Goal: Find contact information: Find contact information

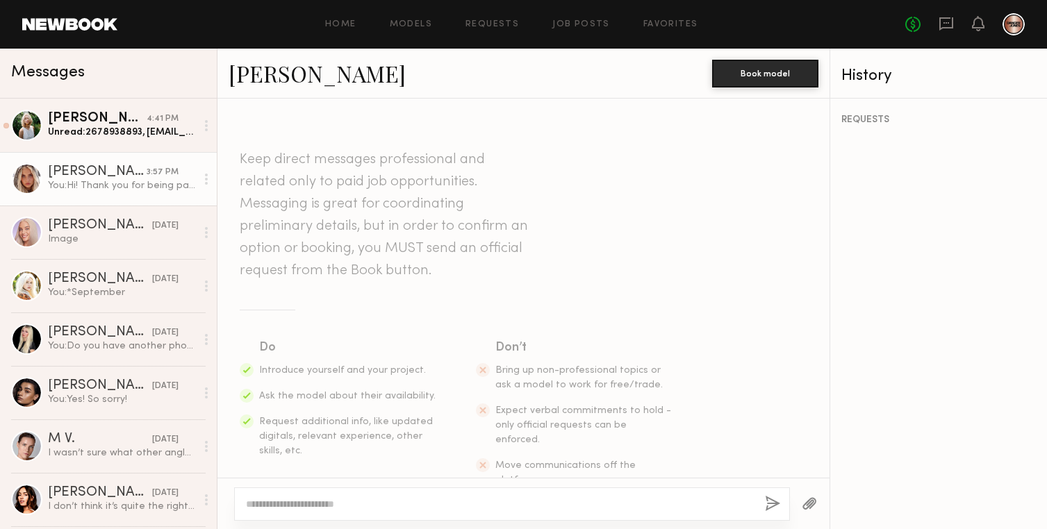
scroll to position [2390, 0]
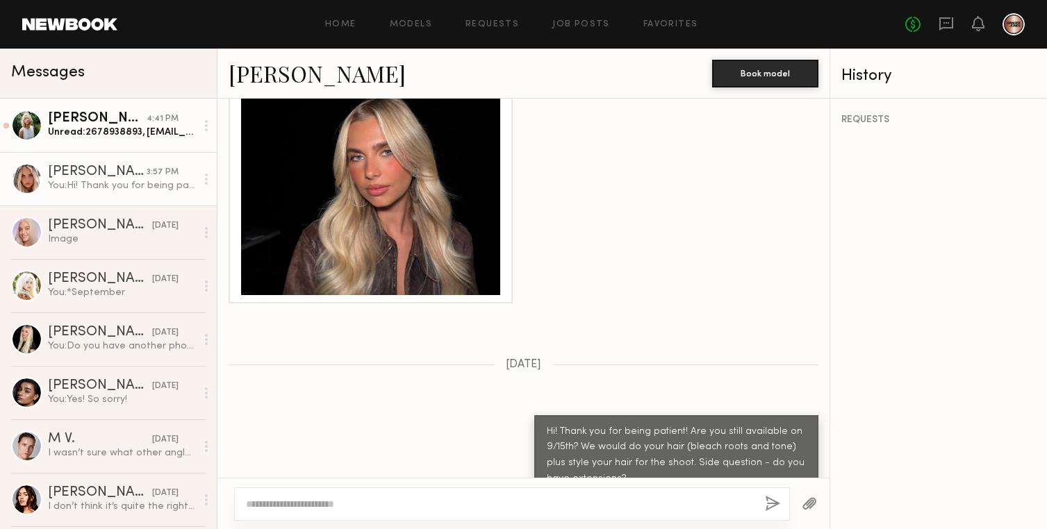
click at [90, 142] on link "Foster M. 4:41 PM Unread: 2678938893, fostermeenan@gmail.com Danielle Meenan, a…" at bounding box center [108, 126] width 217 height 54
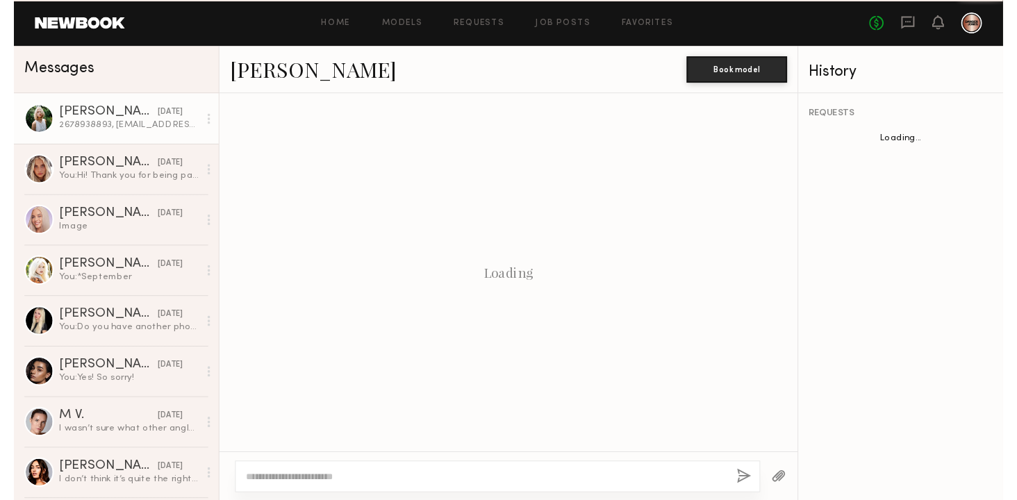
scroll to position [1157, 0]
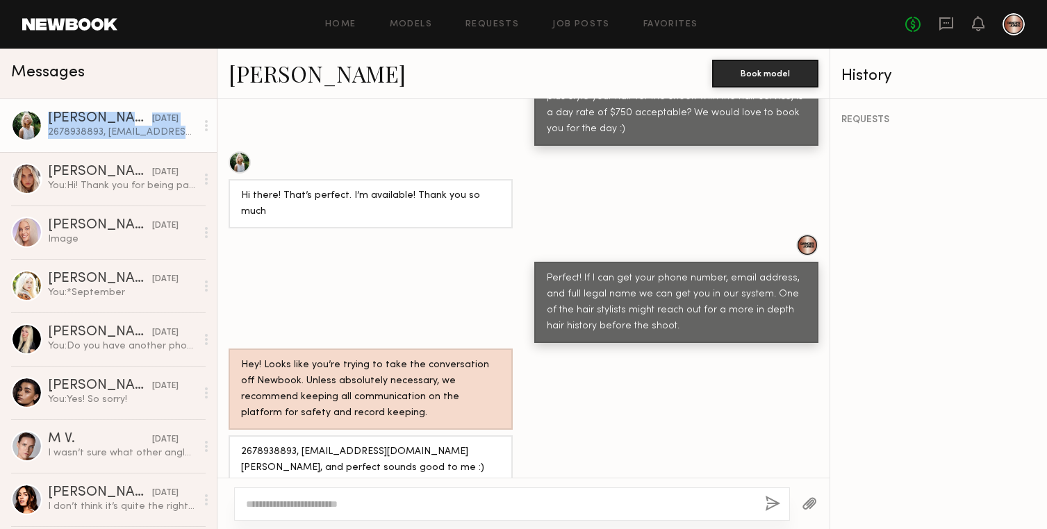
click at [209, 126] on div at bounding box center [206, 126] width 21 height 28
click at [187, 151] on div "Mark unread" at bounding box center [165, 153] width 101 height 31
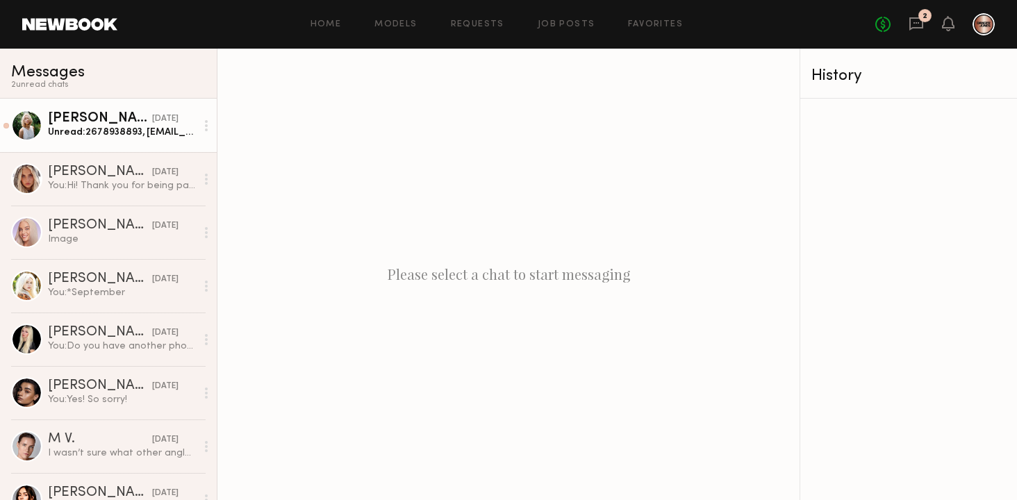
click at [108, 133] on div "Unread: 2678938893, [EMAIL_ADDRESS][DOMAIN_NAME] [PERSON_NAME], and perfect sou…" at bounding box center [122, 132] width 148 height 13
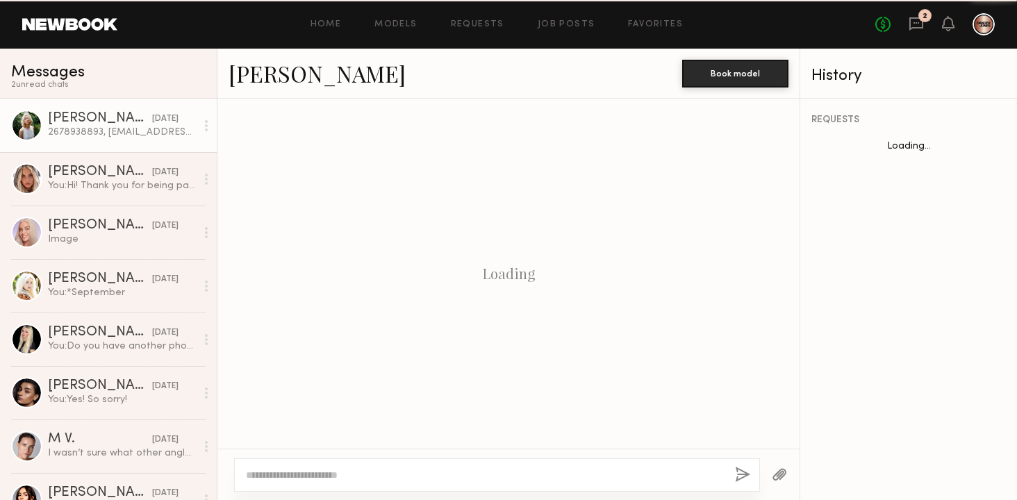
scroll to position [1186, 0]
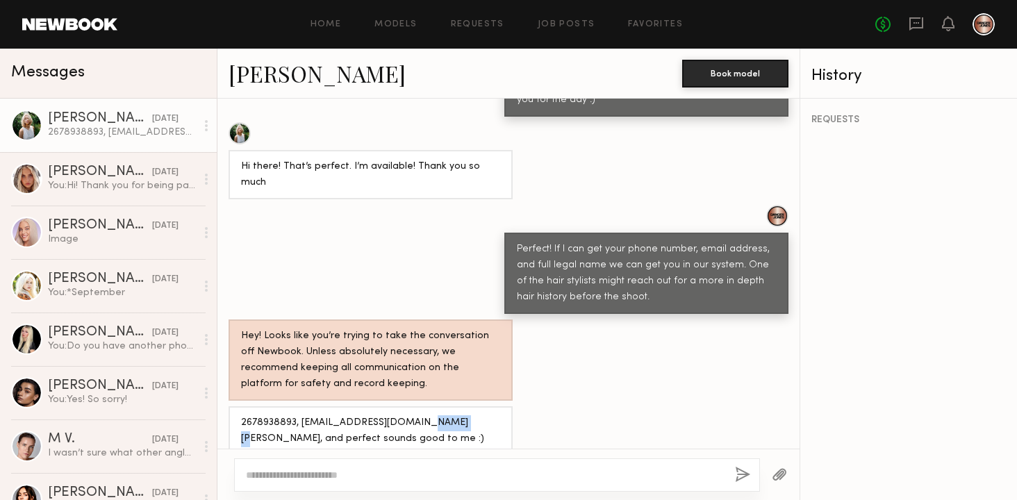
drag, startPoint x: 420, startPoint y: 404, endPoint x: 456, endPoint y: 399, distance: 35.9
click at [456, 416] on div "2678938893, [EMAIL_ADDRESS][DOMAIN_NAME] [PERSON_NAME], and perfect sounds good…" at bounding box center [370, 432] width 259 height 32
copy div "[PERSON_NAME]"
drag, startPoint x: 459, startPoint y: 404, endPoint x: 493, endPoint y: 403, distance: 34.1
click at [494, 416] on div "2678938893, [EMAIL_ADDRESS][DOMAIN_NAME] [PERSON_NAME], and perfect sounds good…" at bounding box center [370, 432] width 259 height 32
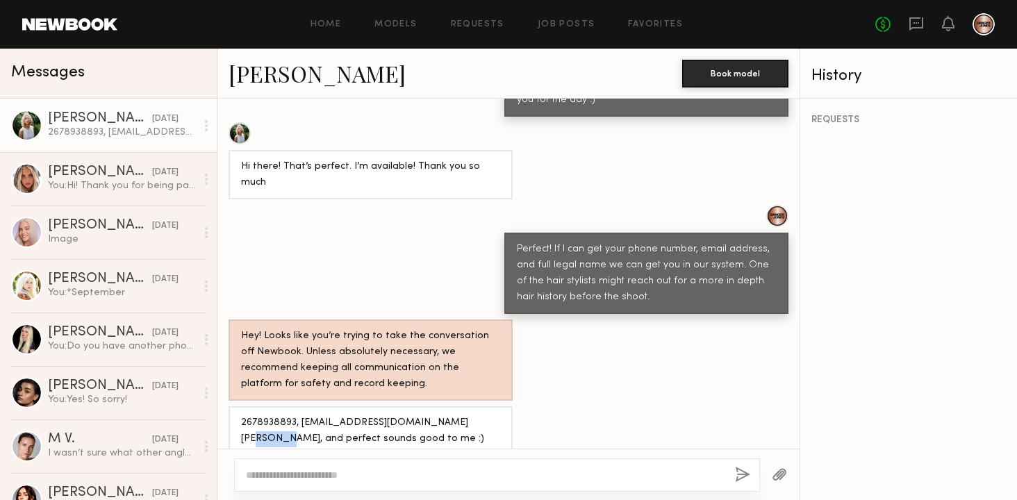
copy div "[PERSON_NAME]"
click at [290, 67] on link "[PERSON_NAME]" at bounding box center [317, 73] width 177 height 30
click at [589, 337] on div "Hey! Looks like you’re trying to take the conversation off Newbook. Unless abso…" at bounding box center [508, 360] width 582 height 81
drag, startPoint x: 301, startPoint y: 402, endPoint x: 415, endPoint y: 403, distance: 114.0
click at [415, 416] on div "2678938893, [EMAIL_ADDRESS][DOMAIN_NAME] [PERSON_NAME], and perfect sounds good…" at bounding box center [370, 432] width 259 height 32
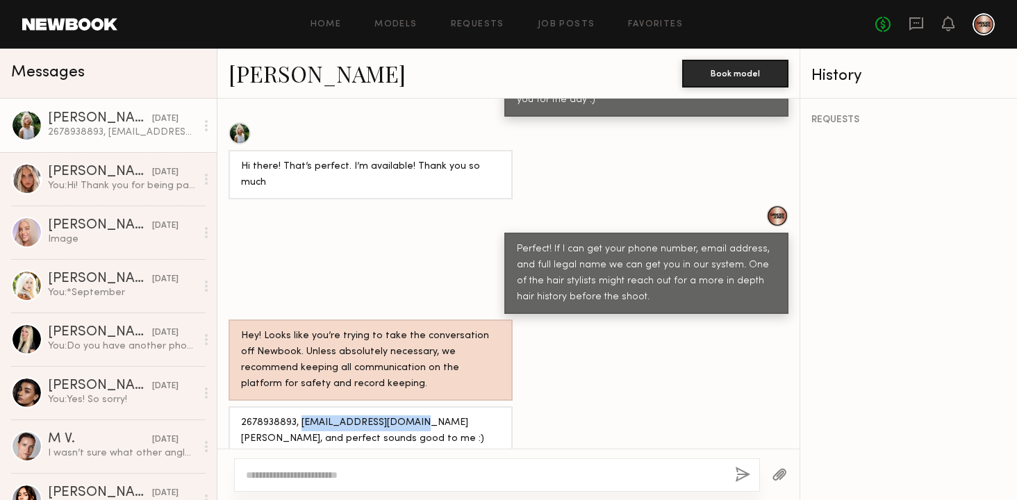
copy div "[EMAIL_ADDRESS][DOMAIN_NAME]"
drag, startPoint x: 242, startPoint y: 404, endPoint x: 293, endPoint y: 401, distance: 51.5
click at [294, 416] on div "2678938893, [EMAIL_ADDRESS][DOMAIN_NAME] [PERSON_NAME], and perfect sounds good…" at bounding box center [370, 432] width 259 height 32
copy div "2678938893"
click at [518, 428] on div "2678938893, [EMAIL_ADDRESS][DOMAIN_NAME] [PERSON_NAME], and perfect sounds good…" at bounding box center [508, 430] width 582 height 49
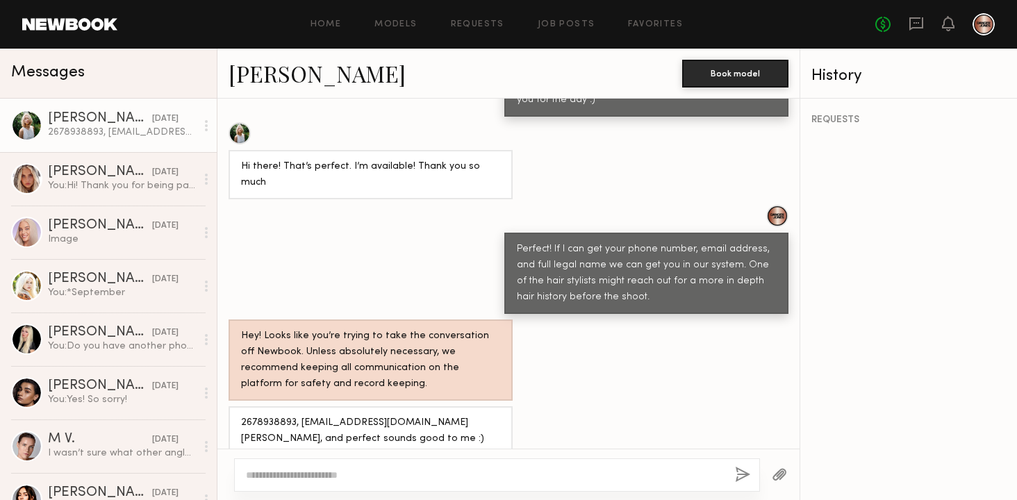
click at [277, 76] on link "[PERSON_NAME]" at bounding box center [317, 73] width 177 height 30
drag, startPoint x: 240, startPoint y: 402, endPoint x: 494, endPoint y: 402, distance: 253.6
click at [494, 406] on div "2678938893, [EMAIL_ADDRESS][DOMAIN_NAME] [PERSON_NAME], and perfect sounds good…" at bounding box center [371, 430] width 284 height 49
copy div "2678938893, [EMAIL_ADDRESS][DOMAIN_NAME] [PERSON_NAME]"
click at [639, 353] on div "Hey! Looks like you’re trying to take the conversation off Newbook. Unless abso…" at bounding box center [508, 360] width 582 height 81
